Goal: Information Seeking & Learning: Find specific fact

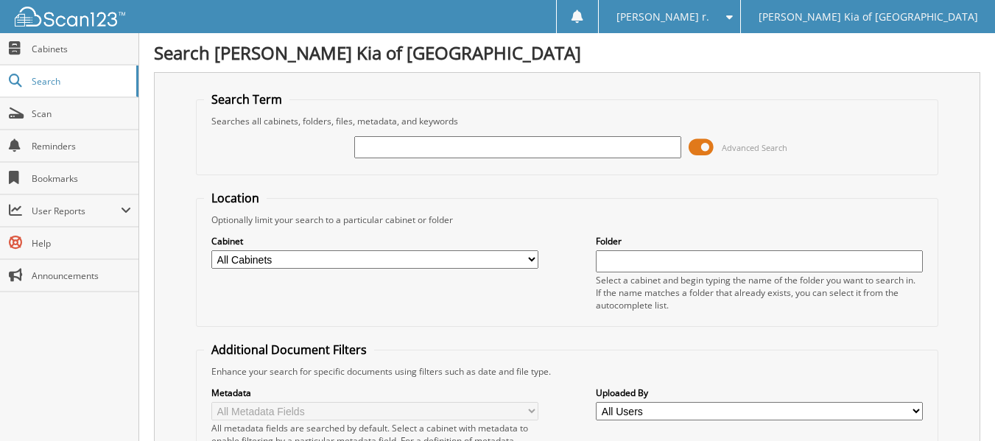
click at [503, 156] on input "text" at bounding box center [517, 147] width 327 height 22
type input "4468B"
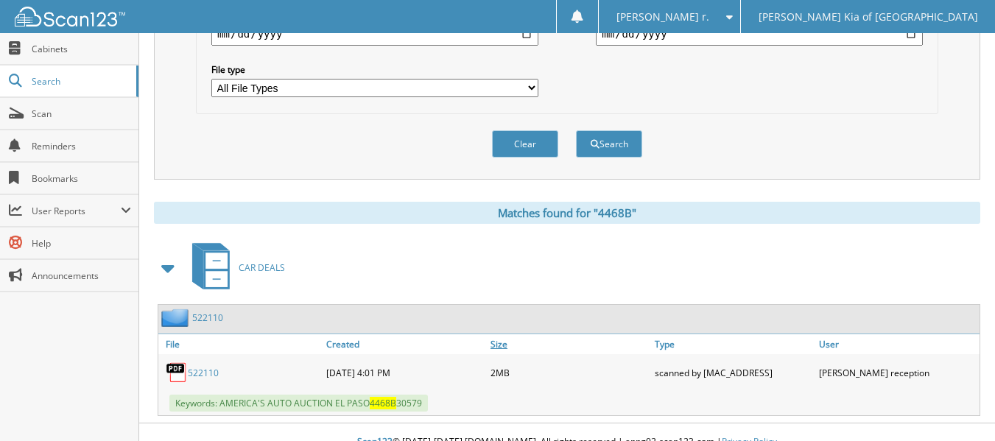
scroll to position [489, 0]
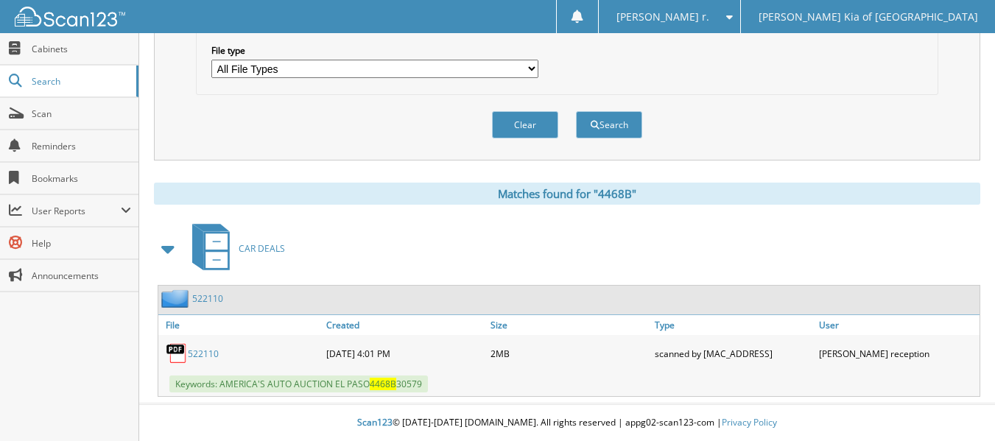
drag, startPoint x: 447, startPoint y: 384, endPoint x: 219, endPoint y: 380, distance: 227.6
click at [219, 380] on div "Keywords: AMERICA'S AUTO AUCTION EL PASO 4468B 30579" at bounding box center [568, 384] width 821 height 24
drag, startPoint x: 229, startPoint y: 347, endPoint x: 188, endPoint y: 349, distance: 41.3
click at [188, 349] on div "522110" at bounding box center [240, 353] width 164 height 29
